Goal: Transaction & Acquisition: Purchase product/service

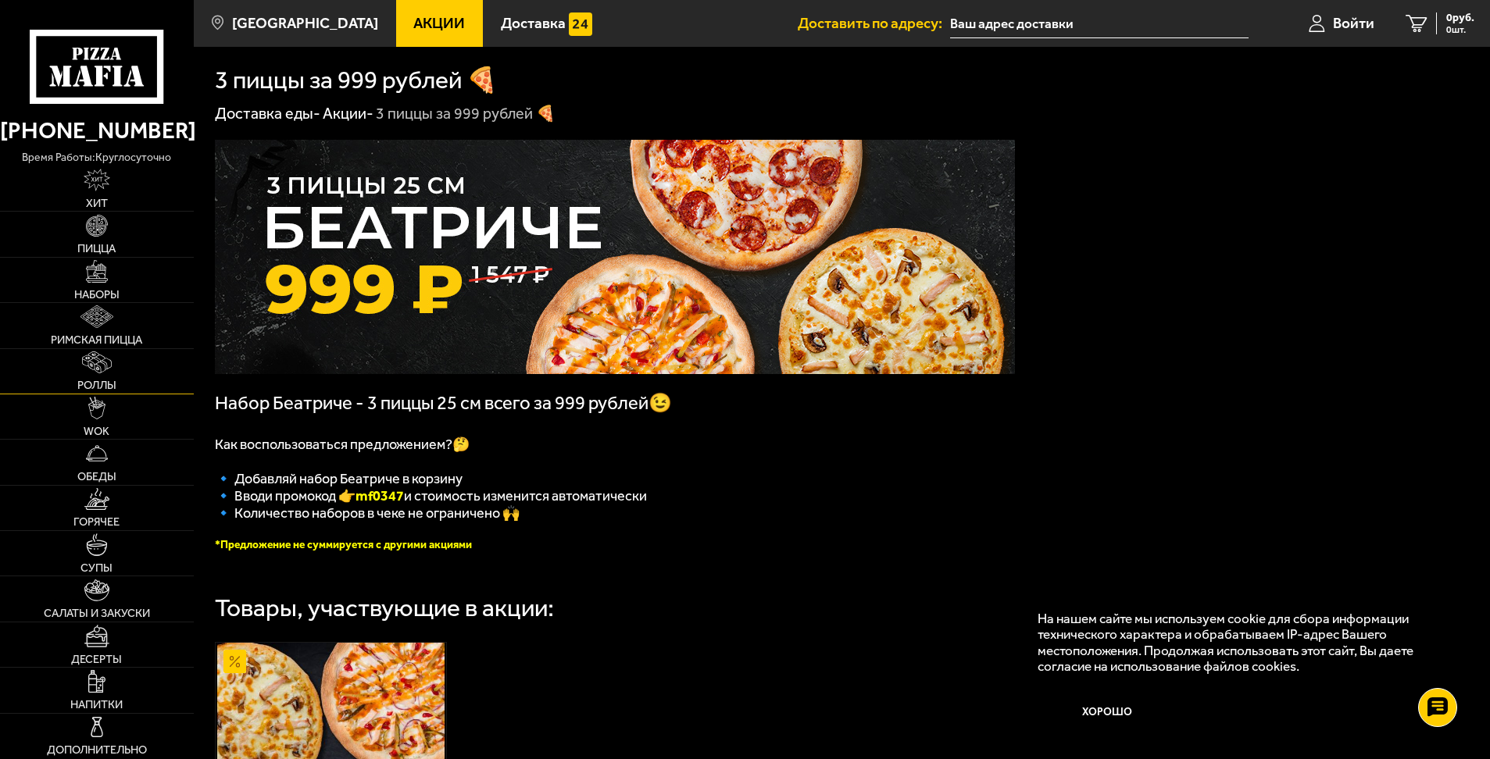
click at [103, 358] on img at bounding box center [96, 363] width 29 height 23
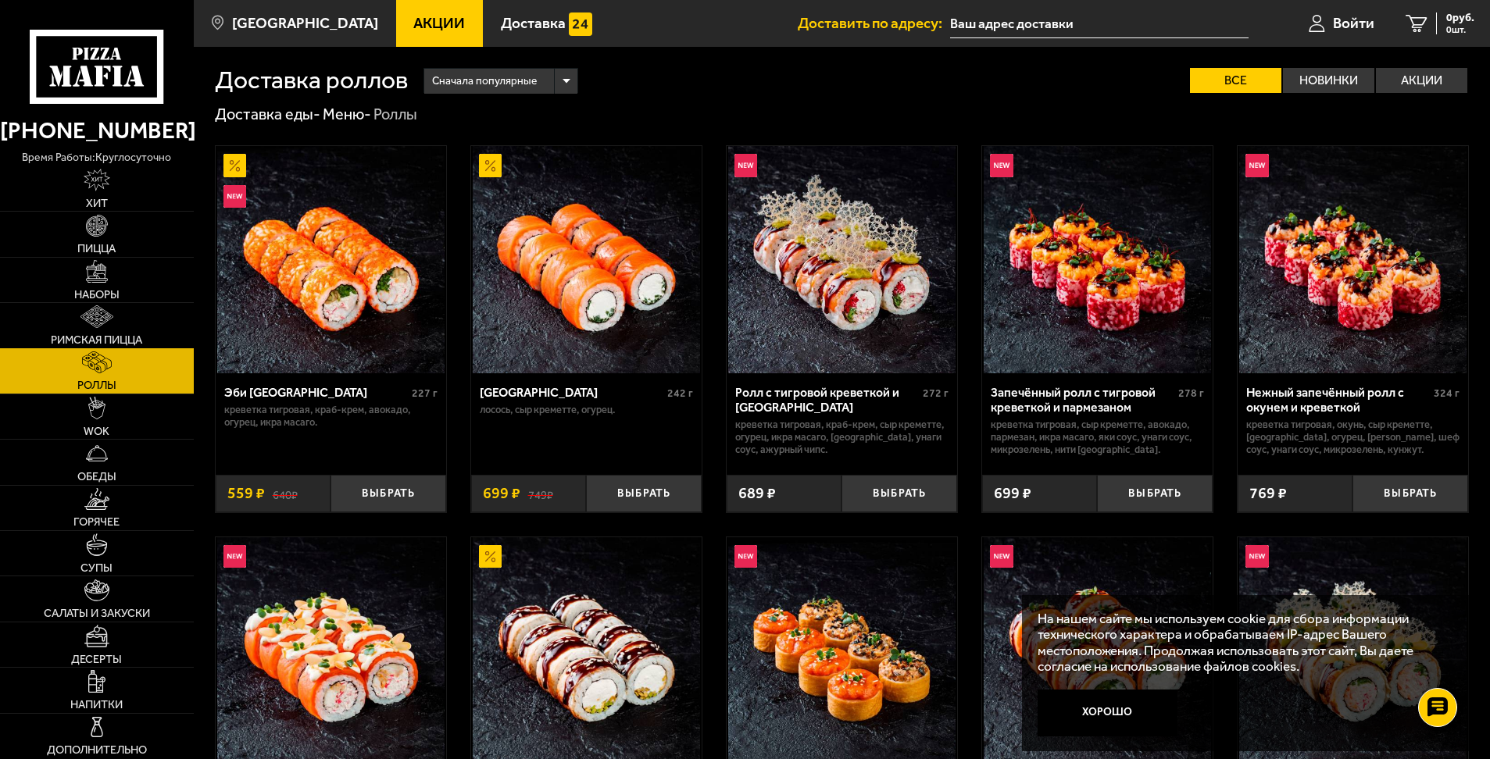
click at [104, 324] on img at bounding box center [96, 316] width 32 height 23
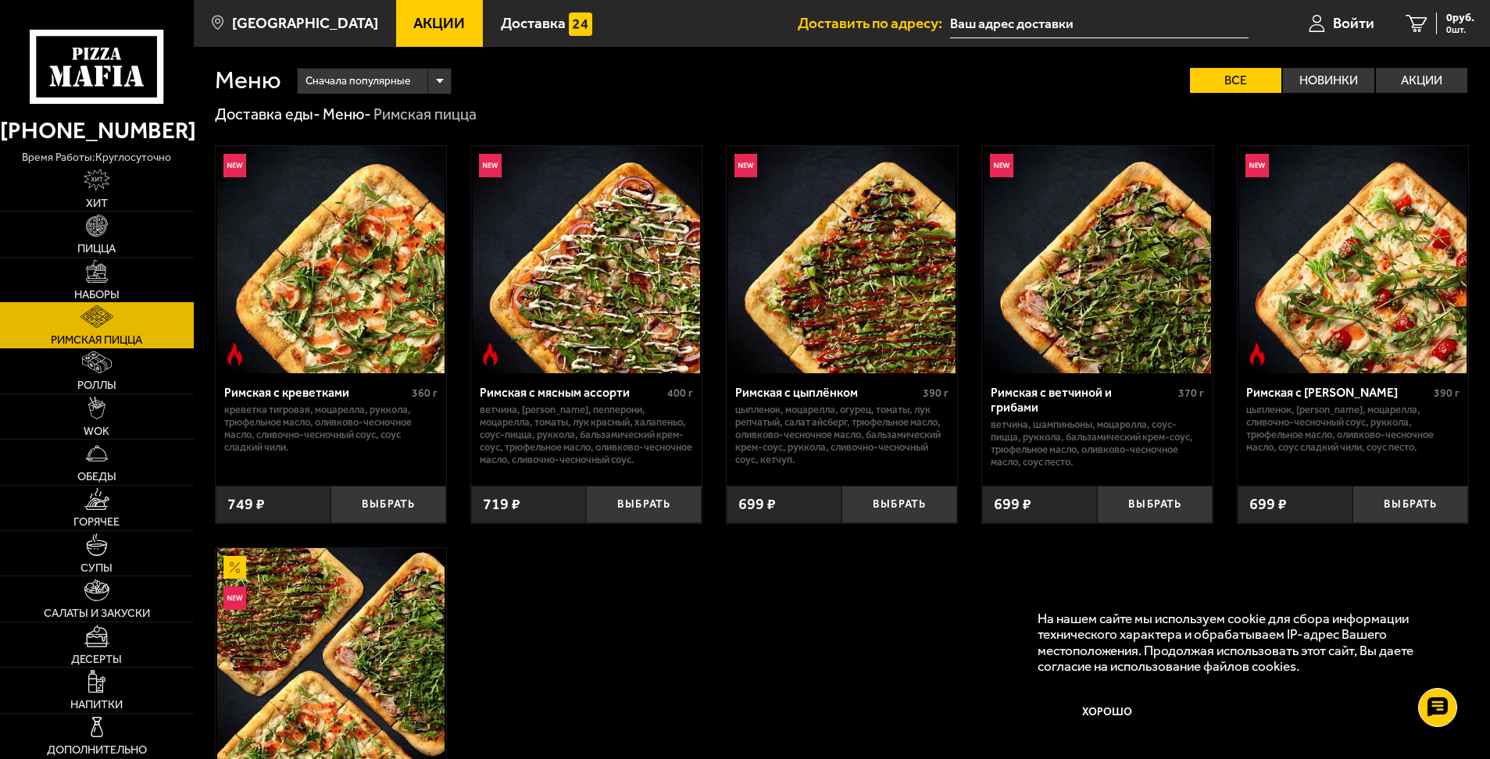
click at [109, 291] on span "Наборы" at bounding box center [96, 295] width 45 height 12
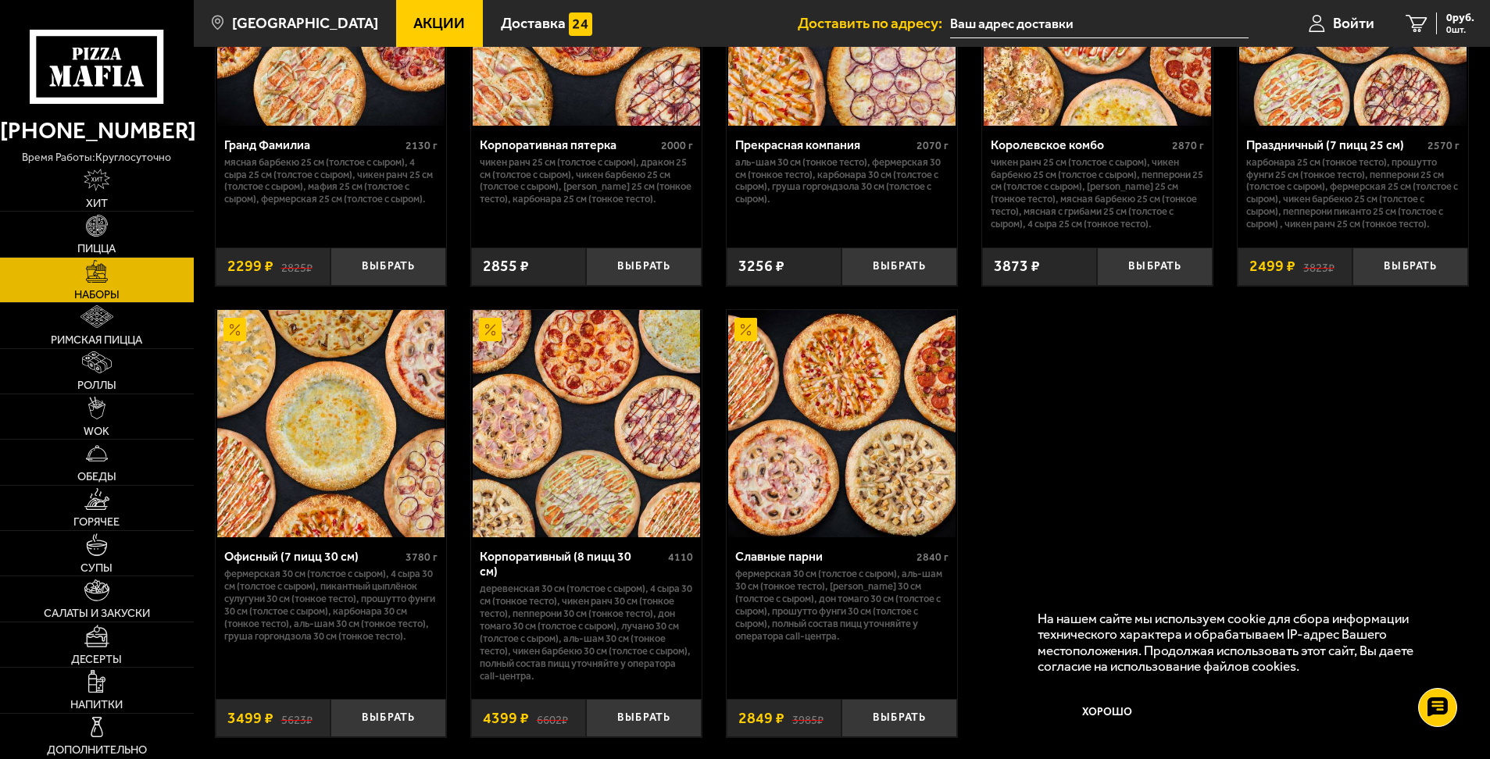
scroll to position [2343, 0]
